Goal: Transaction & Acquisition: Book appointment/travel/reservation

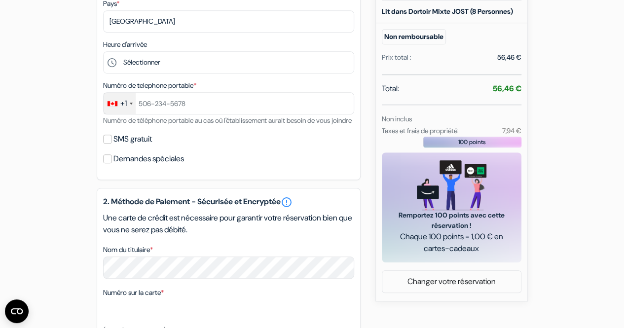
drag, startPoint x: 465, startPoint y: 139, endPoint x: 385, endPoint y: 137, distance: 80.4
click at [385, 135] on small "Taxes et frais de propriété:" at bounding box center [420, 130] width 77 height 9
drag, startPoint x: 499, startPoint y: 137, endPoint x: 509, endPoint y: 140, distance: 10.3
click at [499, 136] on div "7,94 €" at bounding box center [501, 131] width 50 height 12
drag, startPoint x: 492, startPoint y: 96, endPoint x: 513, endPoint y: 101, distance: 21.7
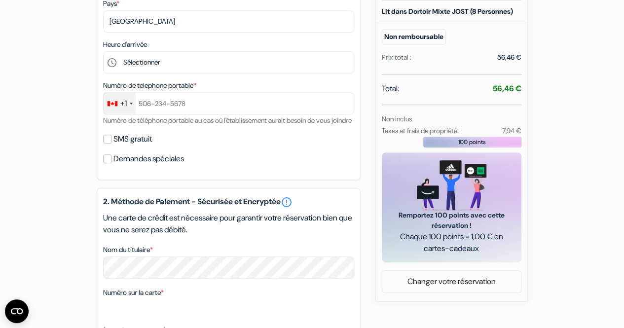
click at [513, 94] on strong "56,46 €" at bounding box center [506, 88] width 29 height 10
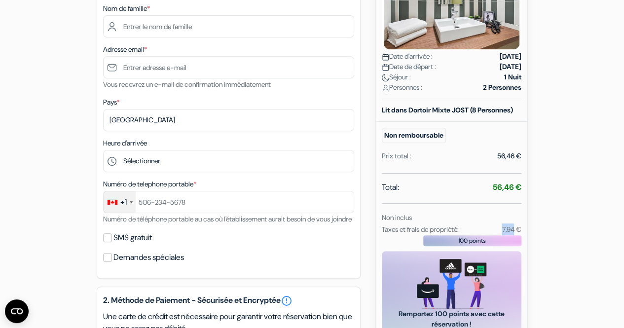
drag, startPoint x: 500, startPoint y: 237, endPoint x: 514, endPoint y: 238, distance: 13.8
click at [514, 235] on div "7,94 €" at bounding box center [501, 229] width 50 height 12
